Goal: Obtain resource: Obtain resource

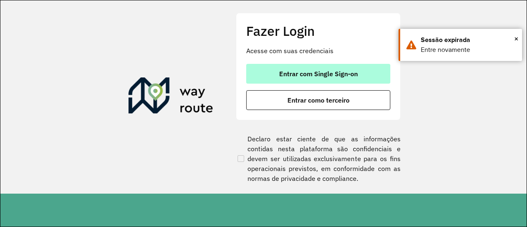
click at [347, 74] on span "Entrar com Single Sign-on" at bounding box center [318, 73] width 79 height 7
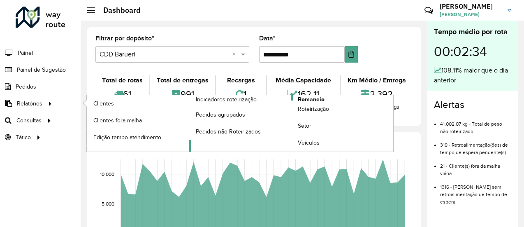
click at [316, 98] on span "Romaneio" at bounding box center [311, 99] width 27 height 9
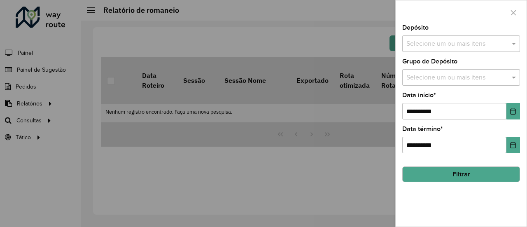
click at [440, 44] on input "text" at bounding box center [456, 44] width 105 height 10
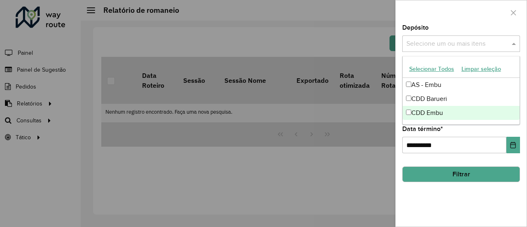
click at [417, 112] on div "CDD Embu" at bounding box center [461, 113] width 117 height 14
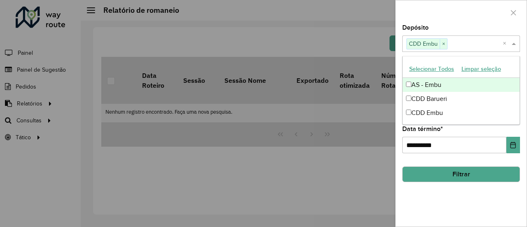
click at [445, 25] on div "Depósito Selecione um ou mais itens CDD Embu × ×" at bounding box center [461, 38] width 118 height 27
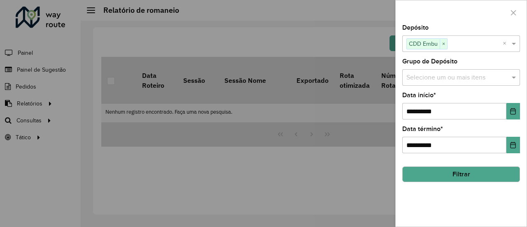
click at [429, 76] on input "text" at bounding box center [456, 78] width 105 height 10
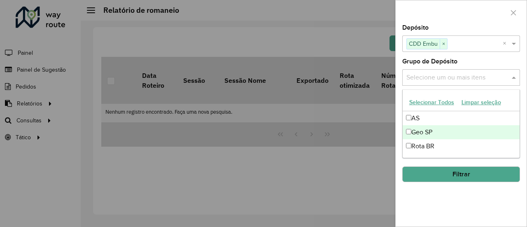
click at [433, 128] on div "Geo SP" at bounding box center [461, 132] width 117 height 14
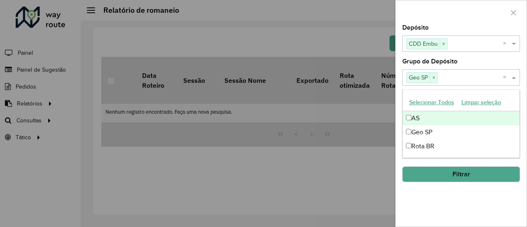
click at [477, 61] on div "Grupo de Depósito Selecione um ou mais itens Geo SP × ×" at bounding box center [461, 71] width 118 height 27
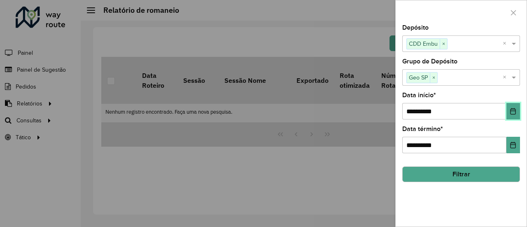
click at [515, 112] on icon "Choose Date" at bounding box center [512, 111] width 5 height 7
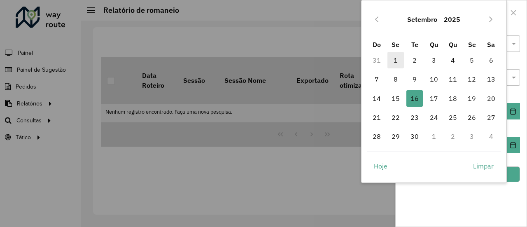
click at [396, 56] on span "1" at bounding box center [395, 60] width 16 height 16
type input "**********"
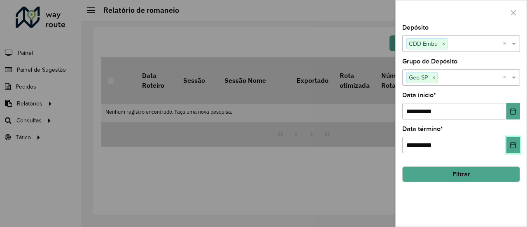
drag, startPoint x: 511, startPoint y: 141, endPoint x: 506, endPoint y: 141, distance: 4.9
click at [512, 142] on icon "Choose Date" at bounding box center [513, 145] width 7 height 7
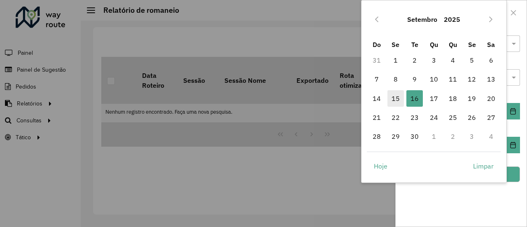
click at [395, 99] on span "15" at bounding box center [395, 98] width 16 height 16
type input "**********"
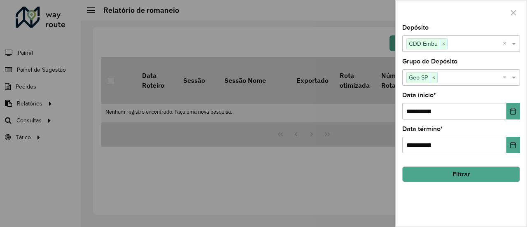
click at [440, 200] on div "**********" at bounding box center [461, 126] width 131 height 202
click at [464, 172] on button "Filtrar" at bounding box center [461, 174] width 118 height 16
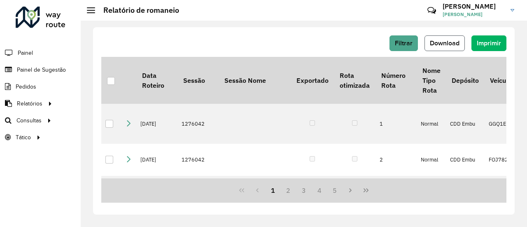
click at [447, 46] on span "Download" at bounding box center [445, 43] width 30 height 7
